Goal: Task Accomplishment & Management: Complete application form

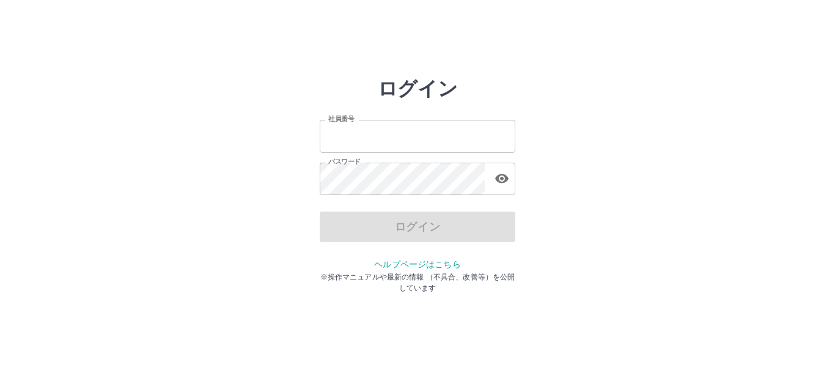
type input "*******"
click at [407, 231] on div "ログイン" at bounding box center [418, 226] width 196 height 31
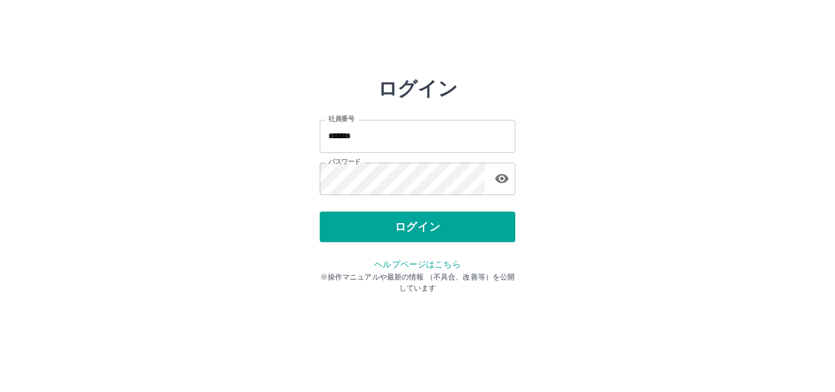
click at [407, 231] on button "ログイン" at bounding box center [418, 226] width 196 height 31
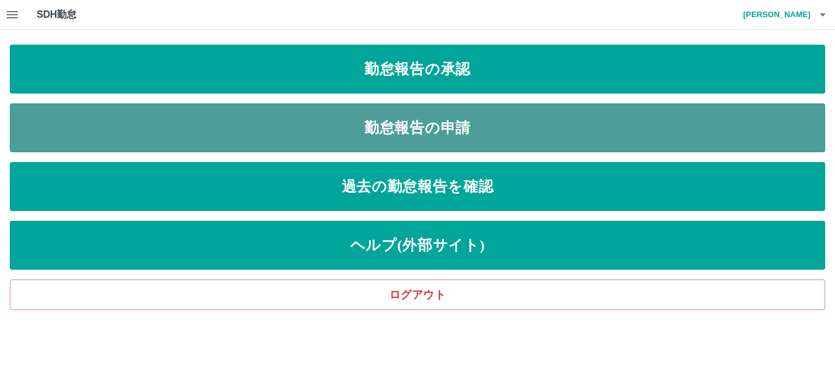
click at [427, 123] on link "勤怠報告の申請" at bounding box center [417, 127] width 815 height 49
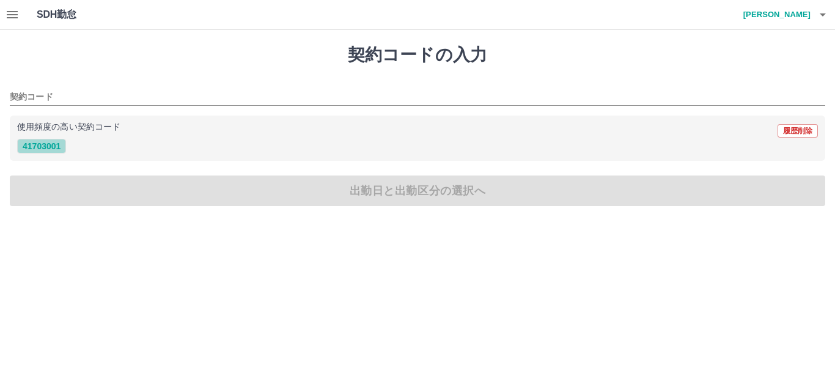
click at [41, 147] on button "41703001" at bounding box center [41, 146] width 49 height 15
type input "********"
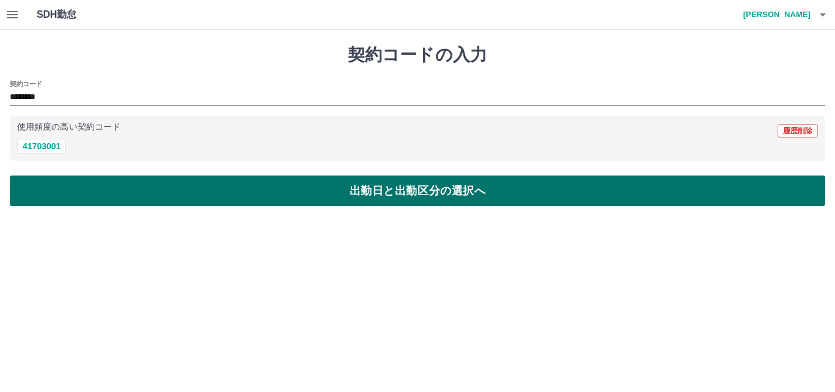
click at [389, 197] on button "出勤日と出勤区分の選択へ" at bounding box center [417, 190] width 815 height 31
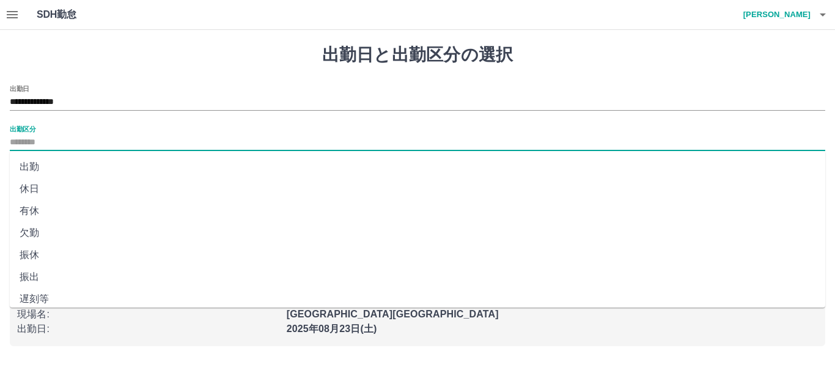
click at [46, 138] on input "出勤区分" at bounding box center [417, 142] width 815 height 15
click at [39, 167] on li "出勤" at bounding box center [417, 167] width 815 height 22
type input "**"
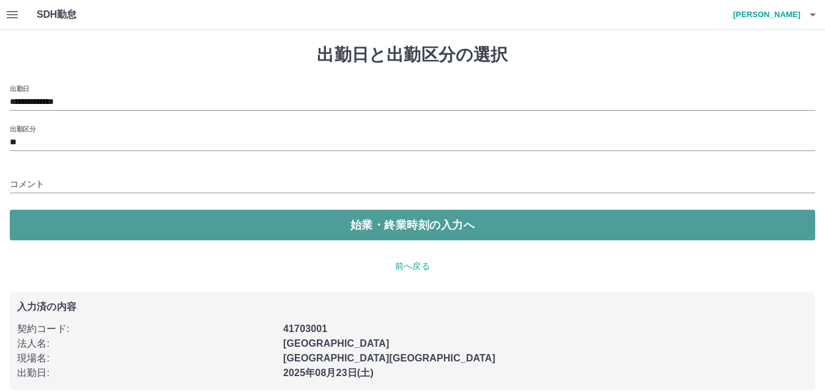
click at [350, 227] on button "始業・終業時刻の入力へ" at bounding box center [412, 225] width 805 height 31
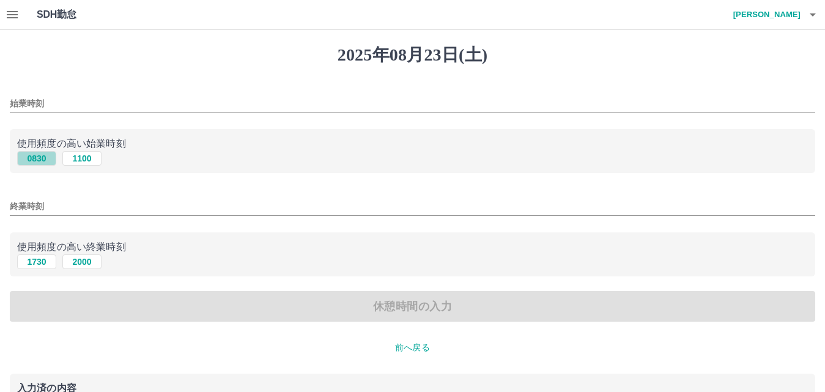
click at [30, 160] on button "0830" at bounding box center [36, 158] width 39 height 15
type input "****"
click at [34, 260] on button "1730" at bounding box center [36, 261] width 39 height 15
type input "****"
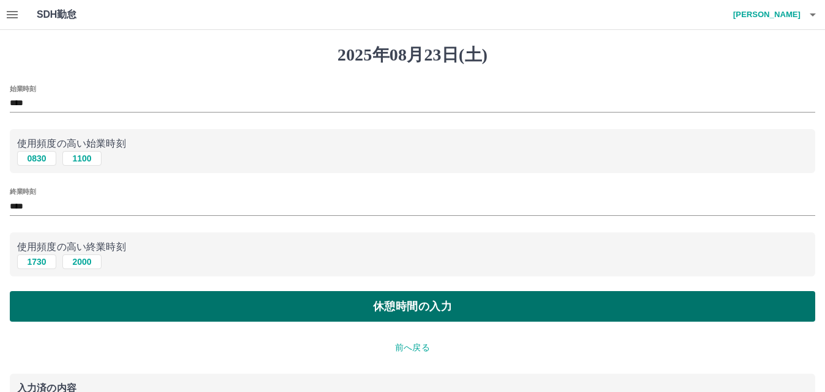
click at [449, 311] on button "休憩時間の入力" at bounding box center [412, 306] width 805 height 31
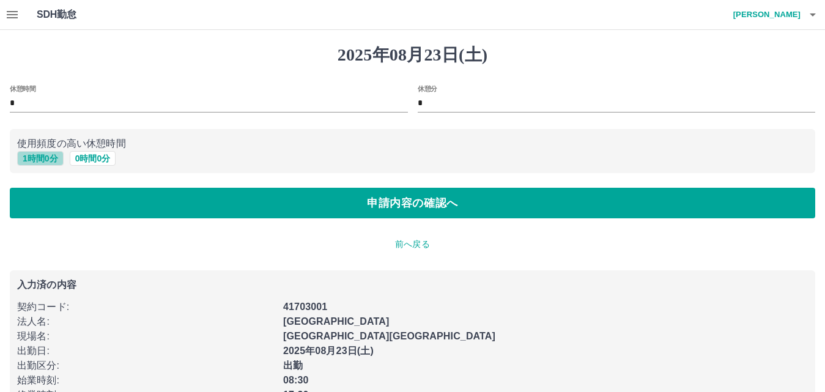
click at [50, 154] on button "1 時間 0 分" at bounding box center [40, 158] width 46 height 15
type input "*"
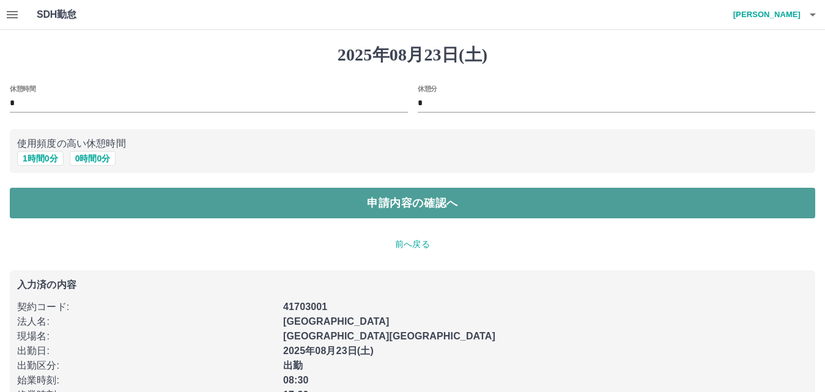
click at [371, 207] on button "申請内容の確認へ" at bounding box center [412, 203] width 805 height 31
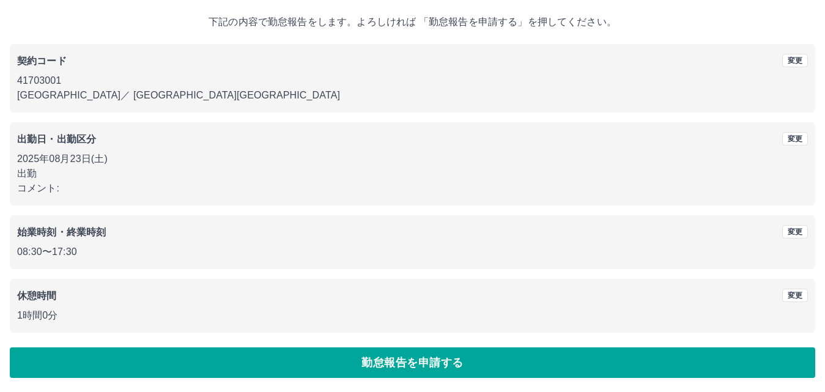
scroll to position [66, 0]
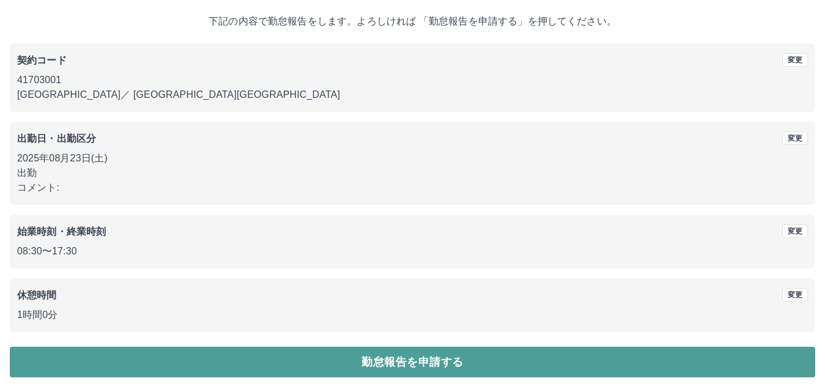
click at [404, 366] on button "勤怠報告を申請する" at bounding box center [412, 362] width 805 height 31
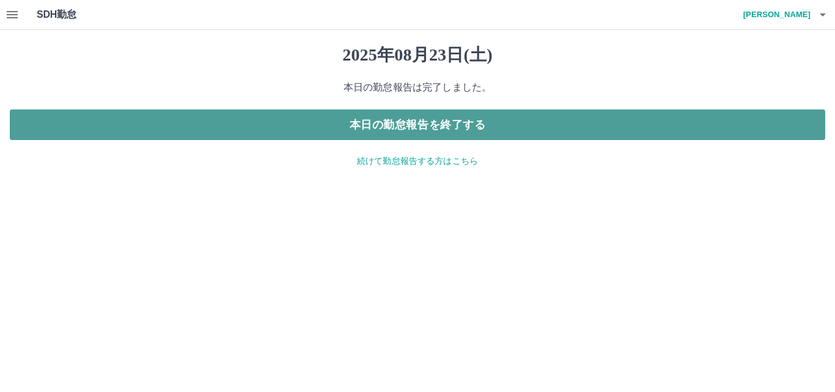
click at [392, 117] on button "本日の勤怠報告を終了する" at bounding box center [417, 124] width 815 height 31
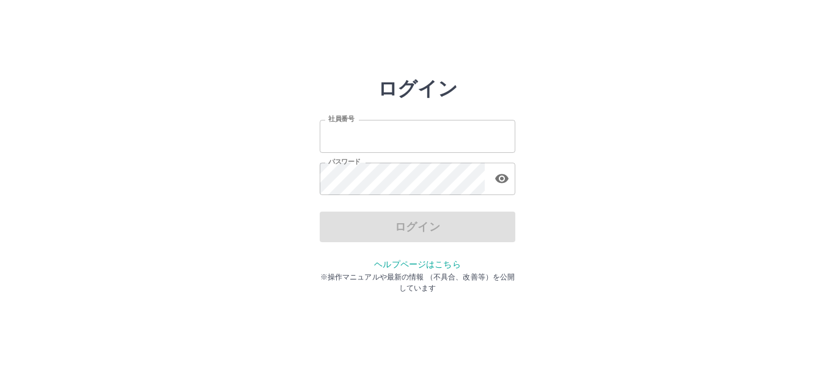
type input "*******"
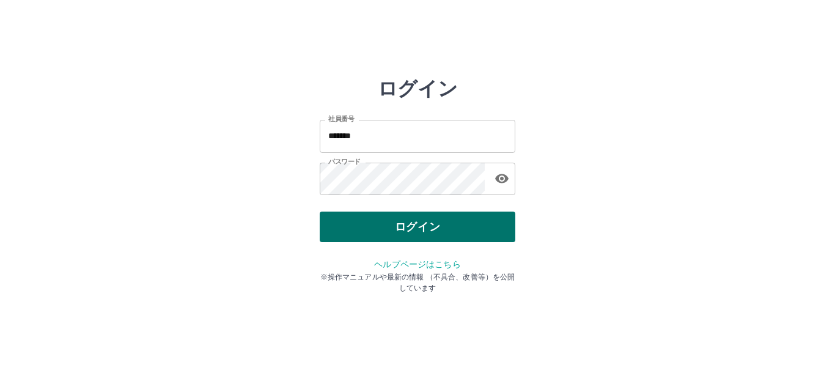
click at [391, 232] on div "ログイン" at bounding box center [418, 226] width 196 height 31
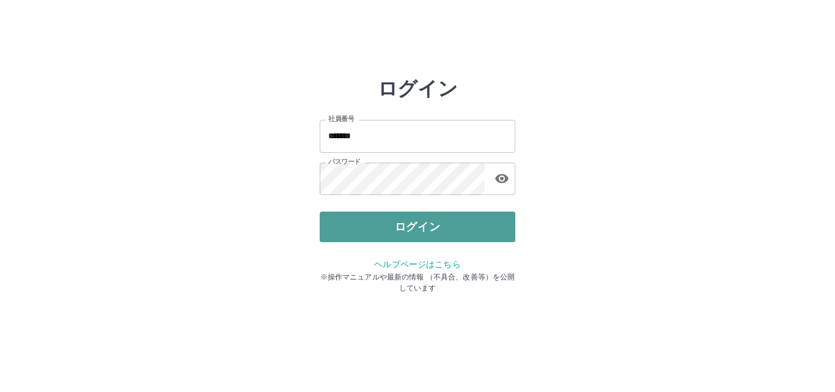
click at [391, 232] on button "ログイン" at bounding box center [418, 226] width 196 height 31
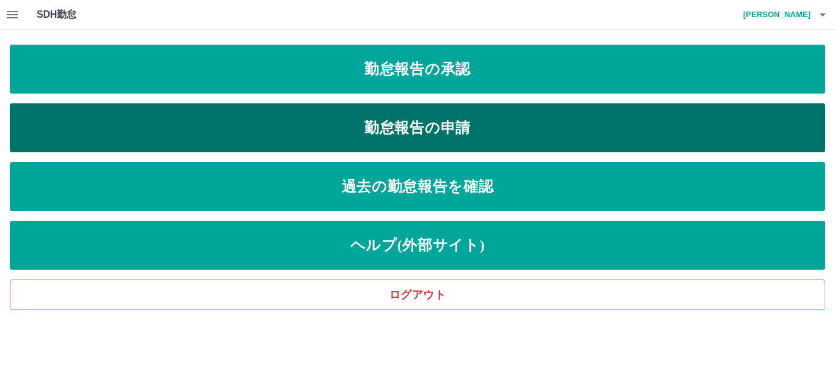
click at [421, 128] on link "勤怠報告の申請" at bounding box center [417, 127] width 815 height 49
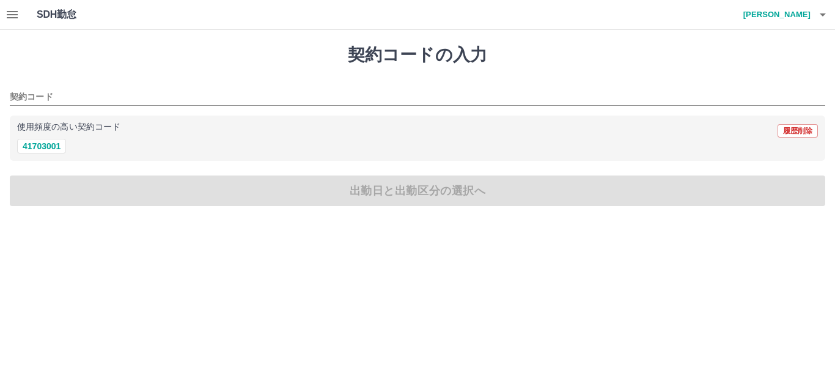
click at [485, 163] on div "契約コードの入力 契約コード 使用頻度の高い契約コード 履歴削除 41703001 出勤日と出勤区分の選択へ" at bounding box center [417, 125] width 835 height 191
click at [71, 188] on div "契約コードの入力 契約コード 使用頻度の高い契約コード 履歴削除 41703001 出勤日と出勤区分の選択へ" at bounding box center [417, 125] width 835 height 191
click at [63, 150] on button "41703001" at bounding box center [41, 146] width 49 height 15
type input "********"
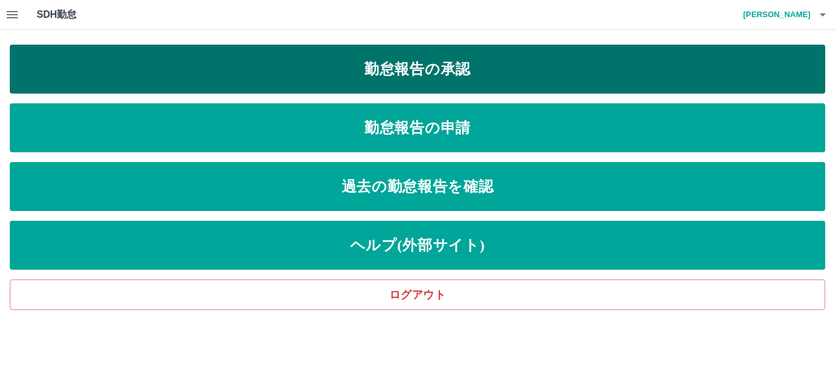
click at [450, 63] on link "勤怠報告の承認" at bounding box center [417, 69] width 815 height 49
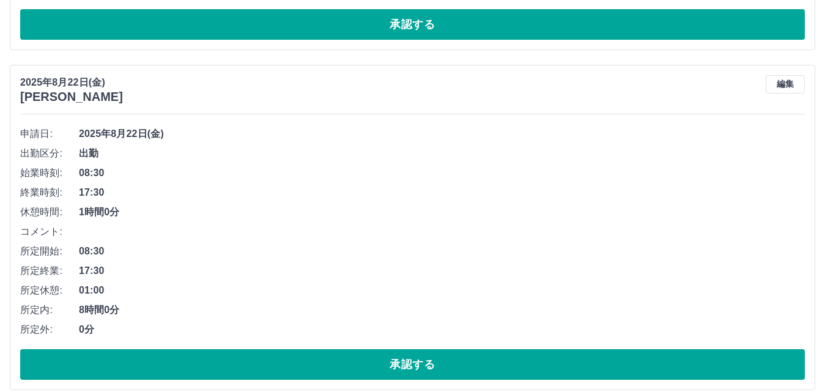
scroll to position [1100, 0]
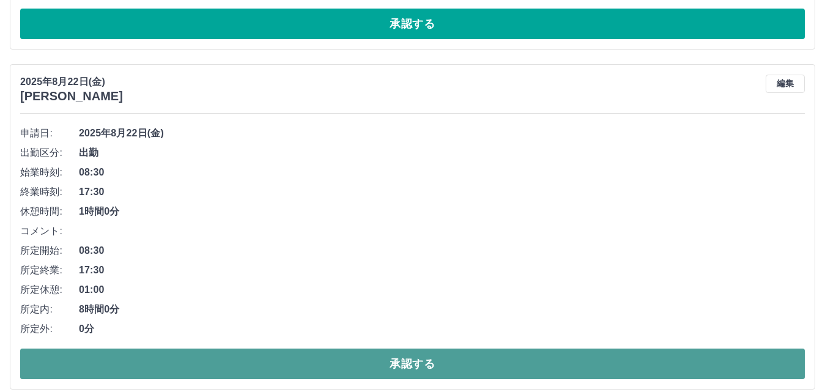
click at [413, 361] on button "承認する" at bounding box center [412, 363] width 784 height 31
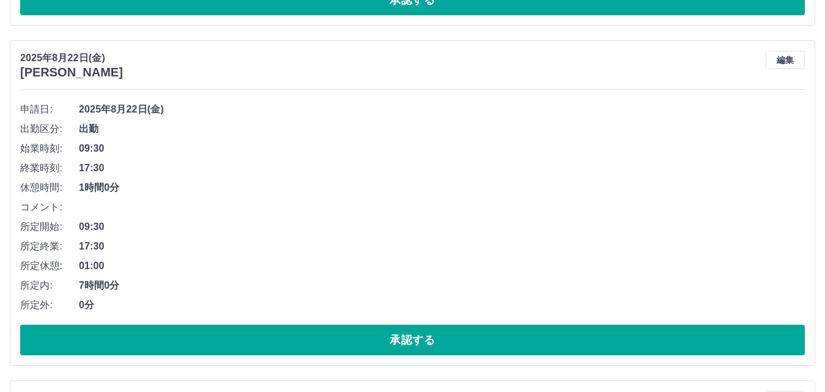
scroll to position [2533, 0]
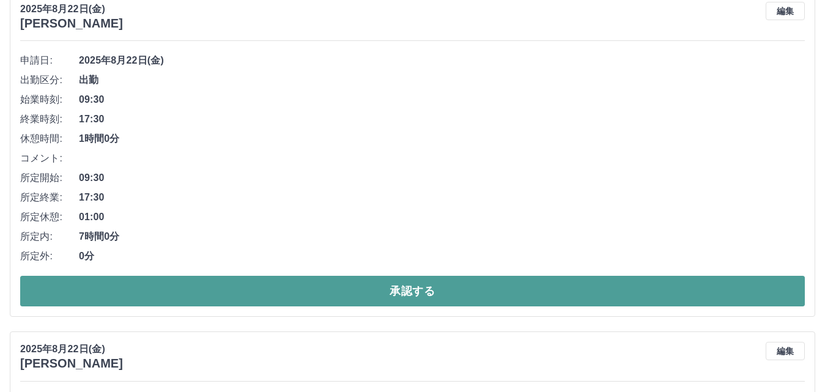
click at [422, 290] on button "承認する" at bounding box center [412, 291] width 784 height 31
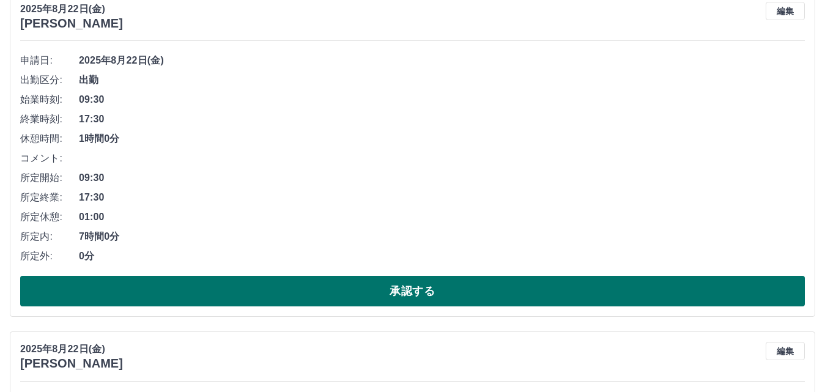
scroll to position [2193, 0]
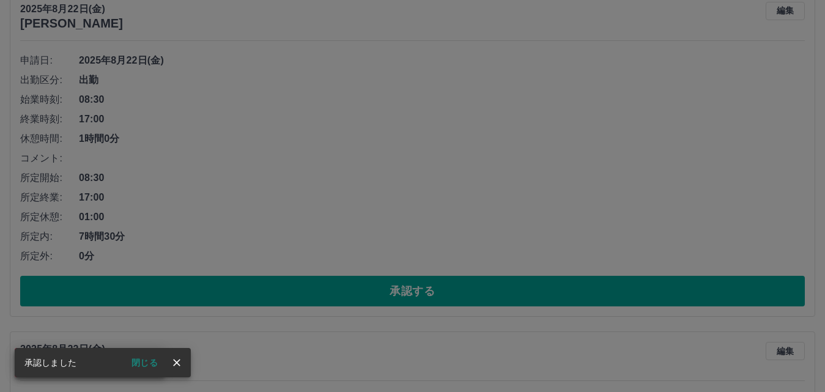
click at [171, 361] on icon "close" at bounding box center [177, 362] width 12 height 12
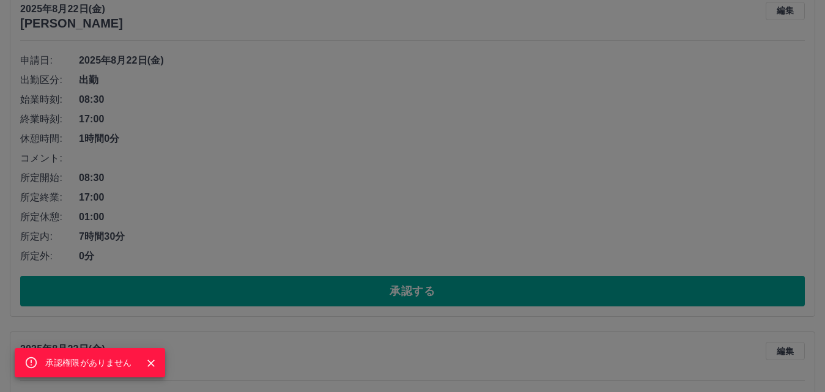
click at [150, 364] on icon "Close" at bounding box center [150, 362] width 7 height 7
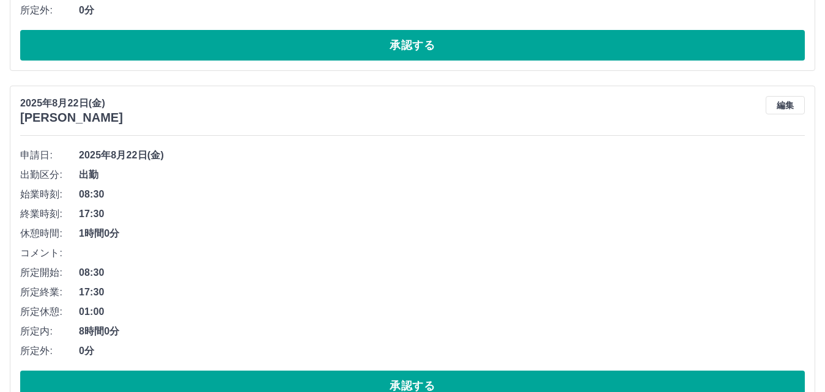
scroll to position [4821, 0]
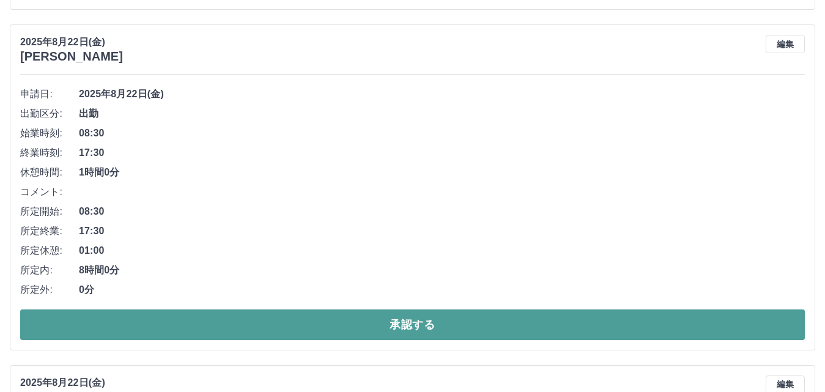
click at [388, 334] on button "承認する" at bounding box center [412, 324] width 784 height 31
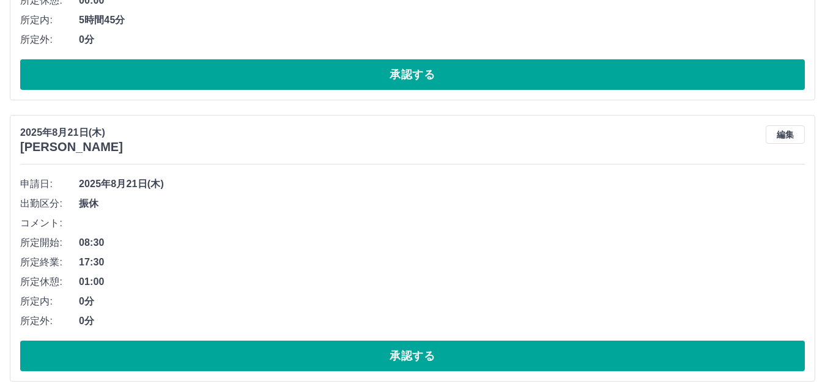
scroll to position [5433, 0]
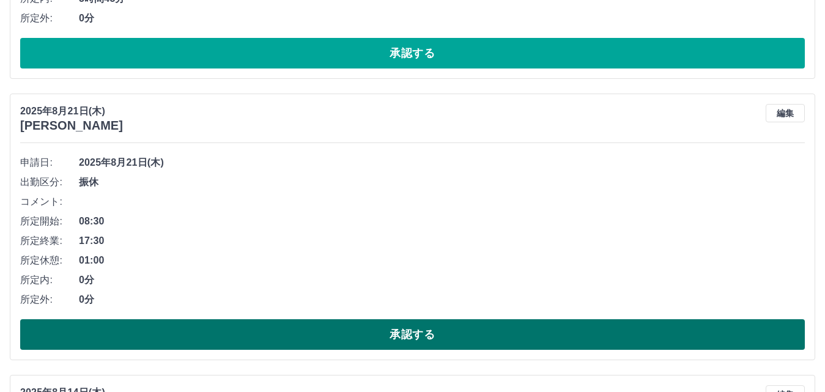
click at [375, 336] on button "承認する" at bounding box center [412, 334] width 784 height 31
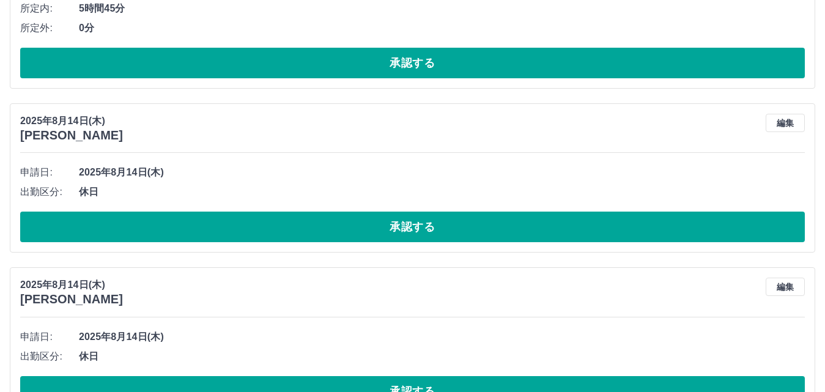
scroll to position [5494, 0]
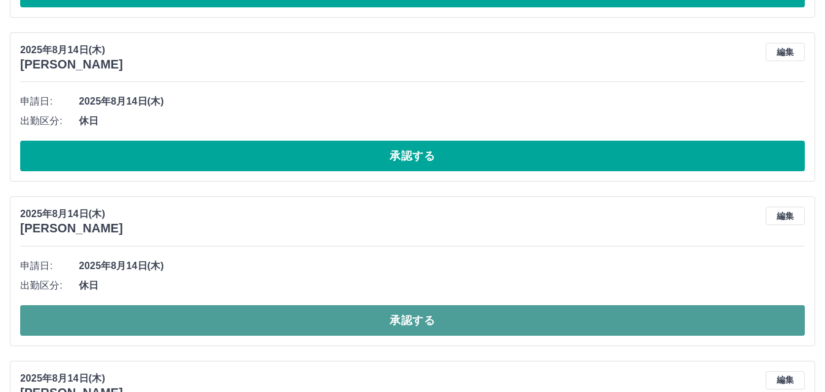
click at [388, 318] on button "承認する" at bounding box center [412, 320] width 784 height 31
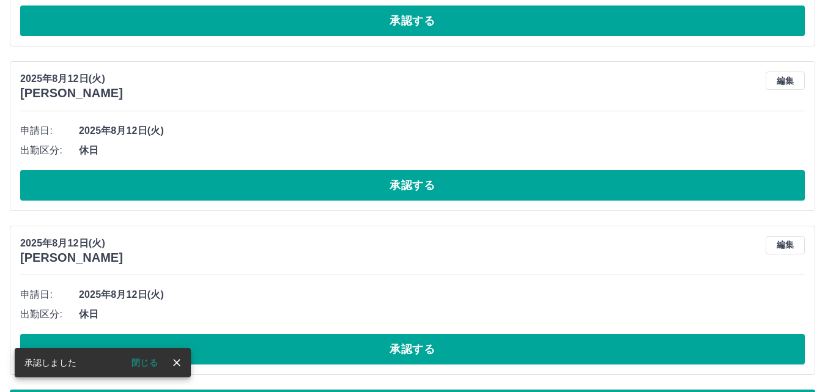
scroll to position [6657, 0]
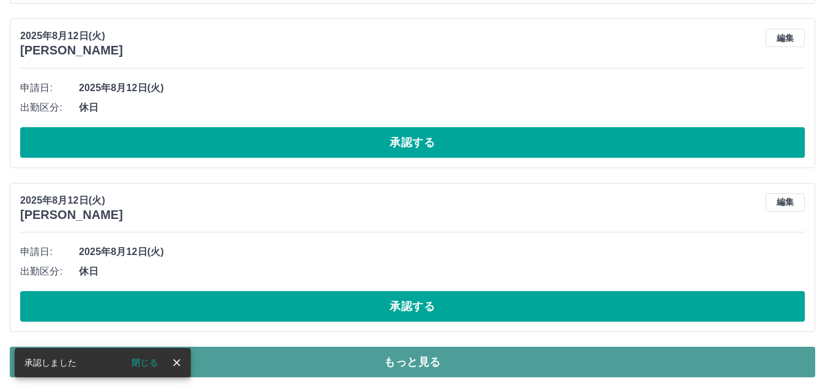
click at [384, 358] on button "もっと見る" at bounding box center [412, 362] width 805 height 31
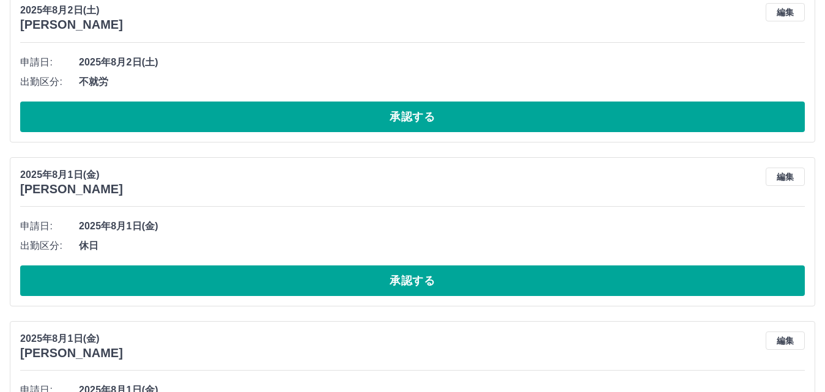
scroll to position [10384, 0]
